Goal: Information Seeking & Learning: Learn about a topic

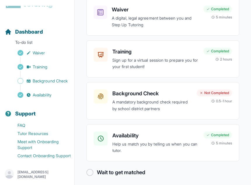
scroll to position [81, 0]
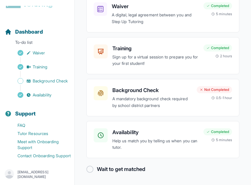
click at [13, 173] on icon "button" at bounding box center [9, 173] width 9 height 9
click at [46, 176] on div "[EMAIL_ADDRESS][DOMAIN_NAME]" at bounding box center [37, 174] width 65 height 10
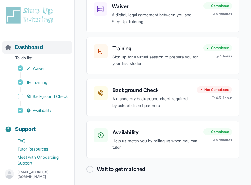
click at [41, 46] on span "Dashboard" at bounding box center [29, 47] width 28 height 8
